Goal: Task Accomplishment & Management: Manage account settings

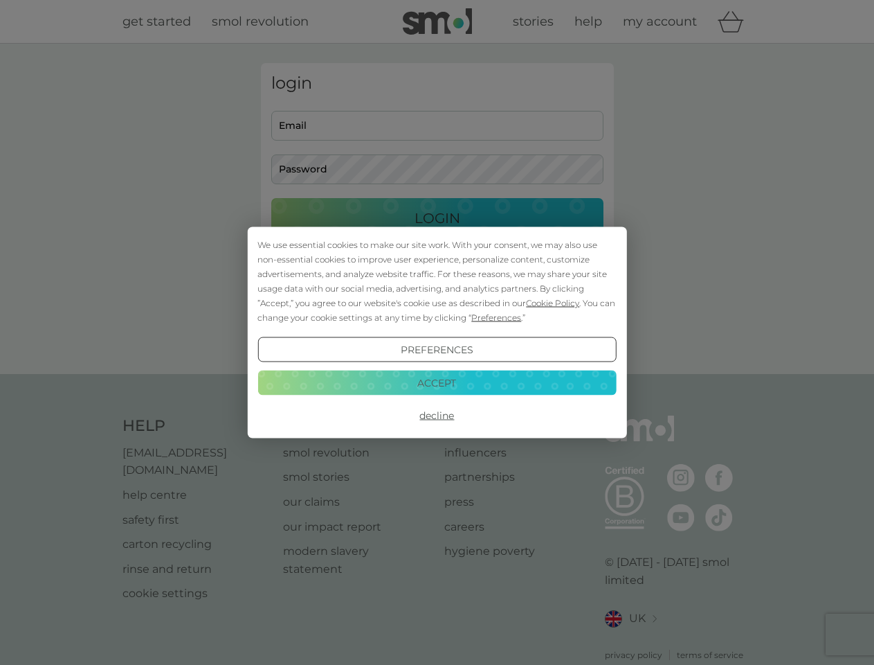
click at [553, 303] on span "Cookie Policy" at bounding box center [552, 303] width 53 height 10
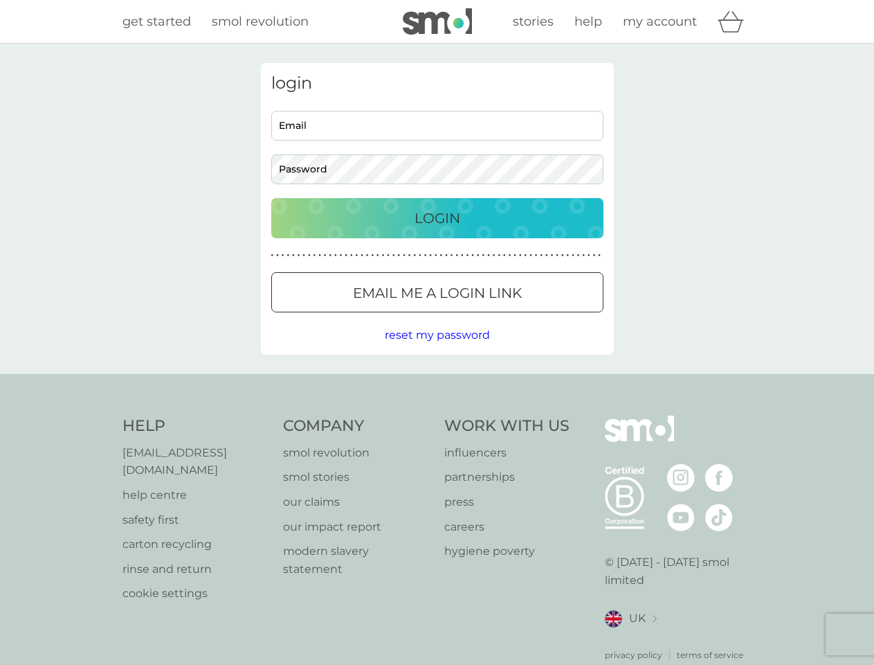
click at [495, 317] on div "login Email Password Login ● ● ● ● ● ● ● ● ● ● ● ● ● ● ● ● ● ● ● ● ● ● ● ● ● ● …" at bounding box center [437, 208] width 353 height 291
click at [437, 350] on div "login Email Password Login ● ● ● ● ● ● ● ● ● ● ● ● ● ● ● ● ● ● ● ● ● ● ● ● ● ● …" at bounding box center [437, 208] width 353 height 291
click at [437, 415] on div "Help [EMAIL_ADDRESS][DOMAIN_NAME] help centre safety first carton recycling rin…" at bounding box center [438, 538] width 630 height 246
click at [437, 382] on div "Help [EMAIL_ADDRESS][DOMAIN_NAME] help centre safety first carton recycling rin…" at bounding box center [437, 538] width 874 height 329
